Goal: Task Accomplishment & Management: Manage account settings

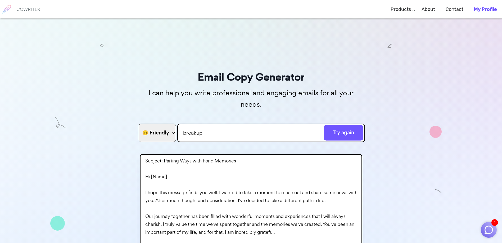
select select "friendly"
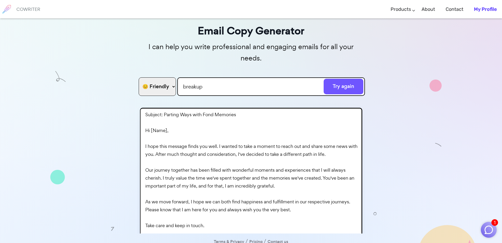
click at [489, 12] on b "My Profile" at bounding box center [485, 9] width 23 height 6
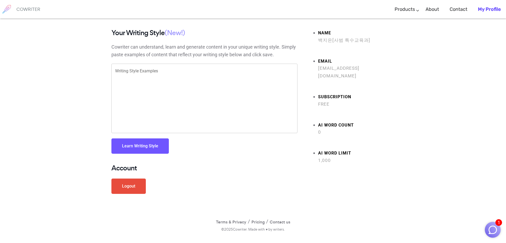
drag, startPoint x: 480, startPoint y: 1, endPoint x: 379, endPoint y: 51, distance: 112.0
click at [379, 51] on ul "Name [PERSON_NAME][사범 특수교육과] Email [EMAIL_ADDRESS][DOMAIN_NAME] Subscription Fr…" at bounding box center [349, 96] width 89 height 135
click at [126, 193] on link "Logout" at bounding box center [128, 186] width 34 height 15
